Goal: Use online tool/utility: Utilize a website feature to perform a specific function

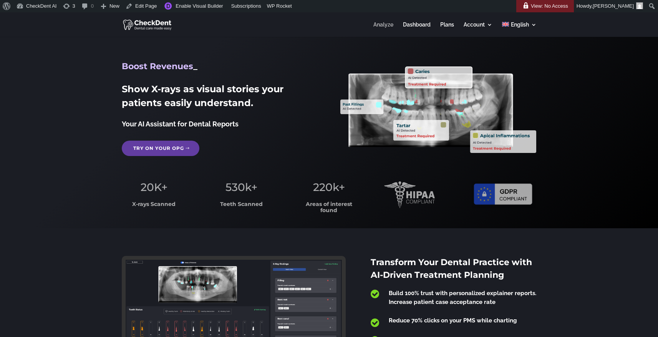
click at [386, 26] on link "Analyze" at bounding box center [383, 29] width 20 height 15
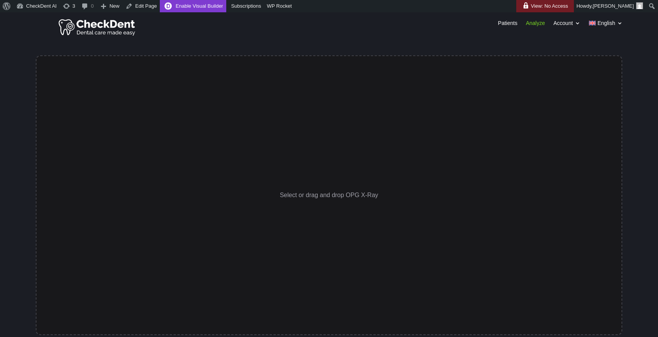
click at [192, 9] on link "Enable Visual Builder" at bounding box center [193, 6] width 66 height 12
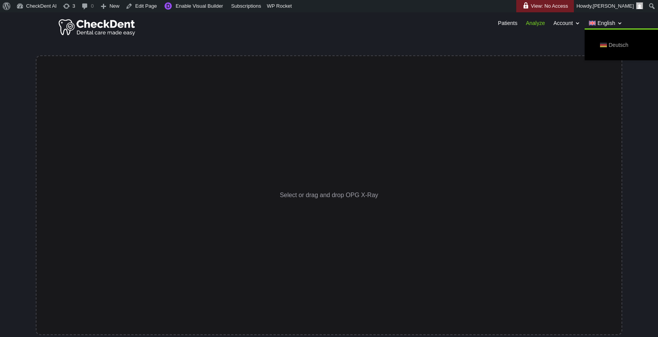
click at [614, 46] on span "Deutsch" at bounding box center [618, 45] width 20 height 11
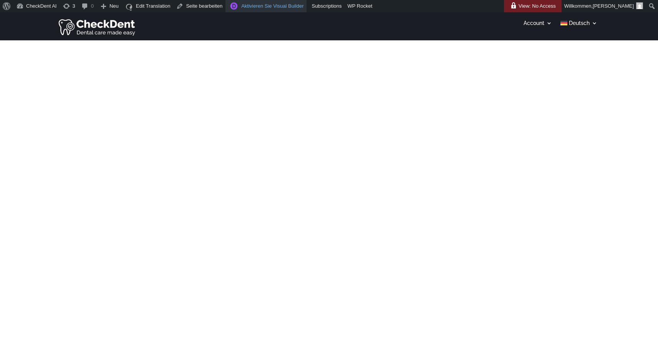
click at [269, 9] on link "Aktivieren Sie Visual Builder" at bounding box center [265, 6] width 81 height 12
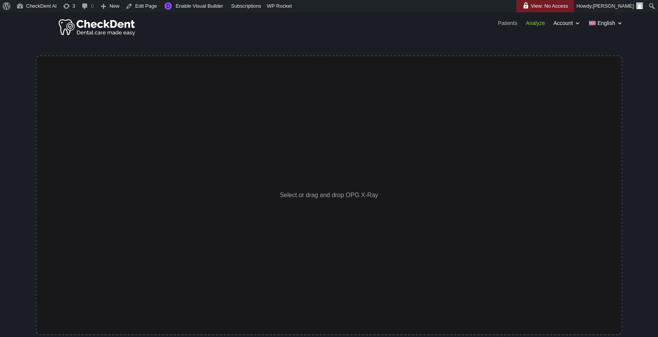
click at [508, 25] on link "Patients" at bounding box center [508, 24] width 20 height 8
click at [507, 24] on link "Patients" at bounding box center [508, 24] width 20 height 8
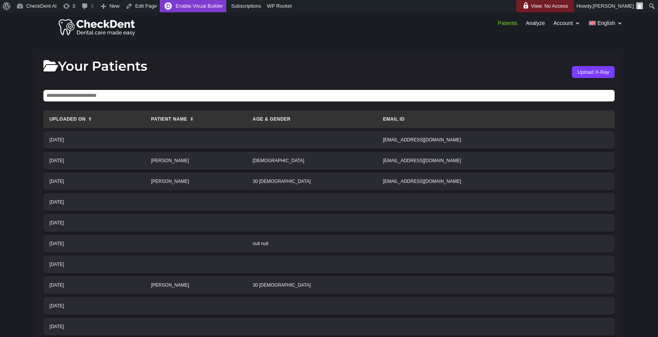
click at [185, 6] on link "Enable Visual Builder" at bounding box center [193, 6] width 66 height 12
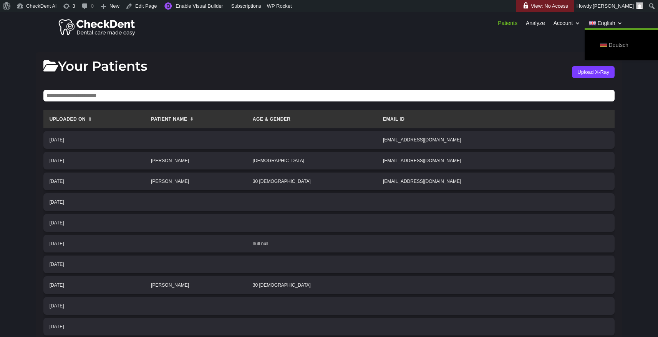
click at [608, 44] on span "Deutsch" at bounding box center [618, 45] width 20 height 11
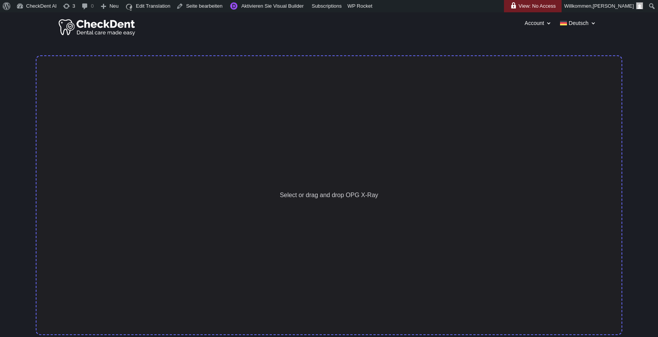
click at [295, 92] on div "Select or drag and drop OPG X-Ray" at bounding box center [329, 194] width 586 height 279
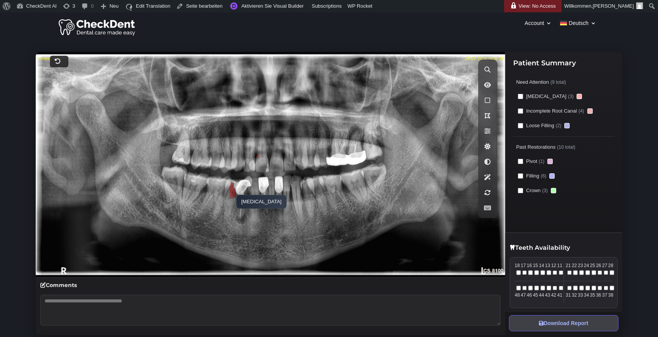
click at [232, 191] on polygon at bounding box center [231, 189] width 7 height 15
click at [287, 32] on div "Account Konto Bericht anpassen Abmelden Deutsch English Account Konto Bericht a…" at bounding box center [329, 26] width 658 height 27
click at [292, 5] on link "Aktivieren Sie Visual Builder" at bounding box center [265, 6] width 81 height 12
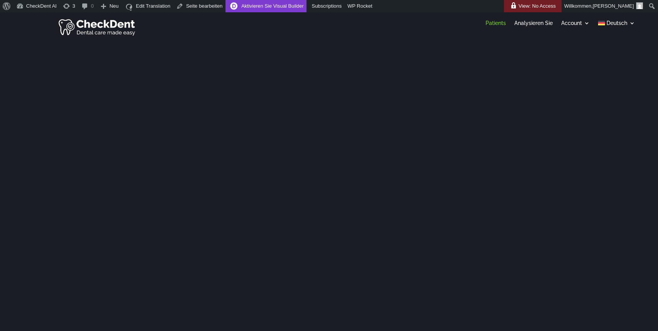
click at [273, 5] on link "Aktivieren Sie Visual Builder" at bounding box center [265, 6] width 81 height 12
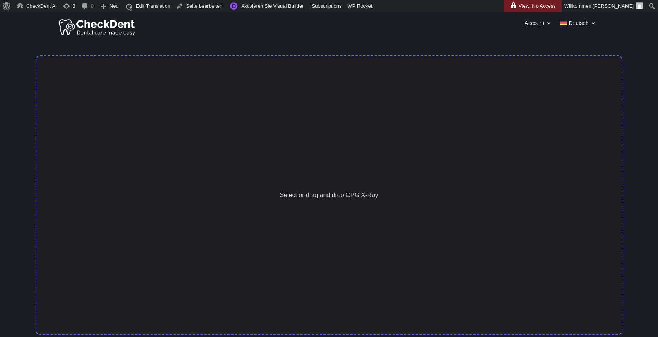
click at [309, 99] on div "Select or drag and drop OPG X-Ray" at bounding box center [329, 194] width 586 height 279
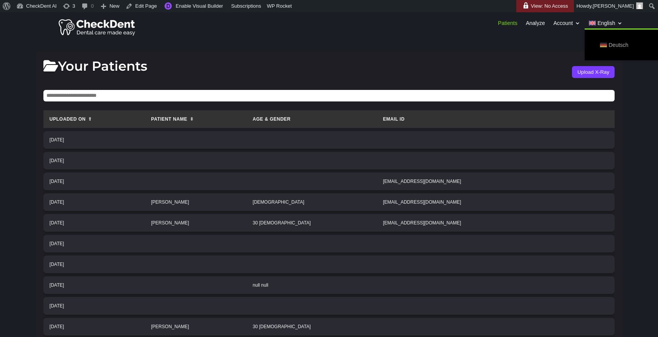
click at [609, 44] on span "Deutsch" at bounding box center [618, 45] width 20 height 11
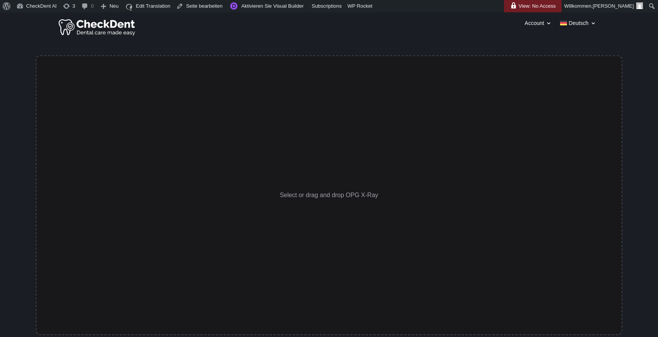
click at [21, 96] on div "Polygon Viewer - Dark Edition Select or drag and drop OPG X-Ray Processing Imag…" at bounding box center [329, 193] width 625 height 283
